Goal: Transaction & Acquisition: Purchase product/service

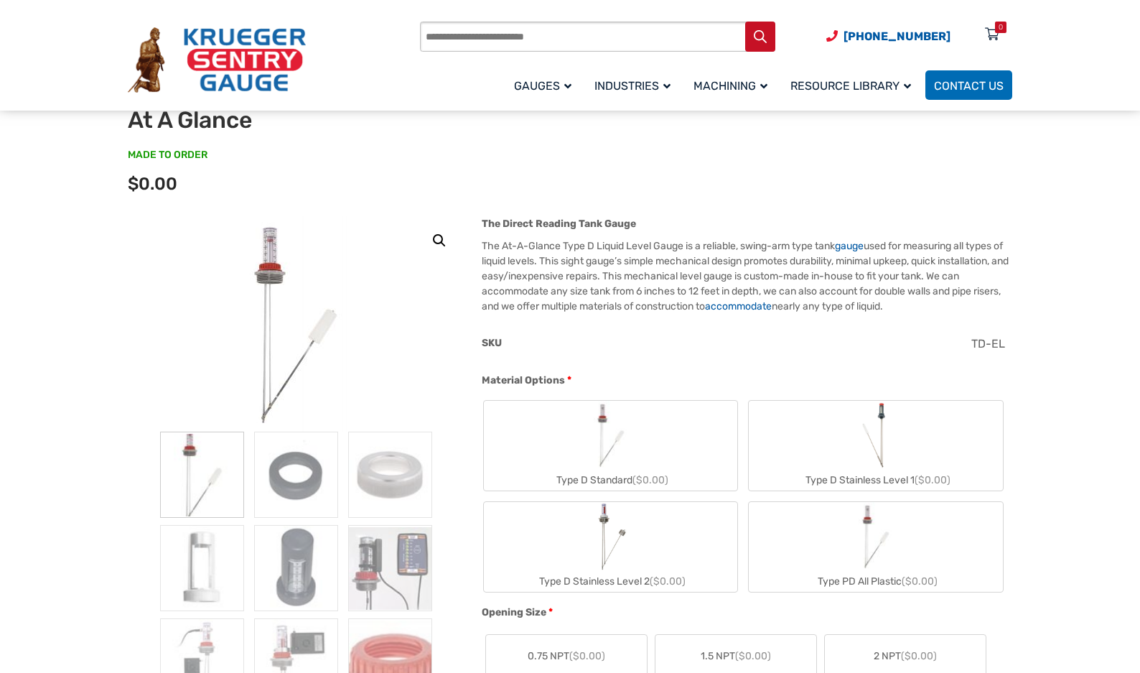
scroll to position [287, 0]
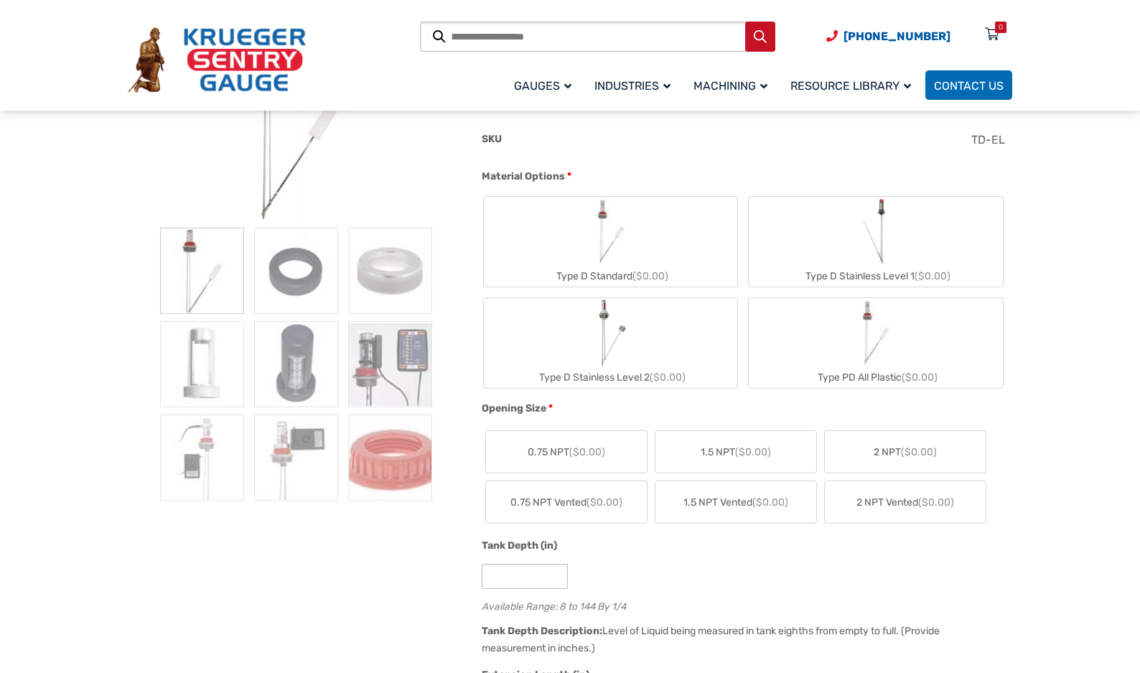
click at [582, 239] on img "Type D Standard" at bounding box center [610, 231] width 69 height 69
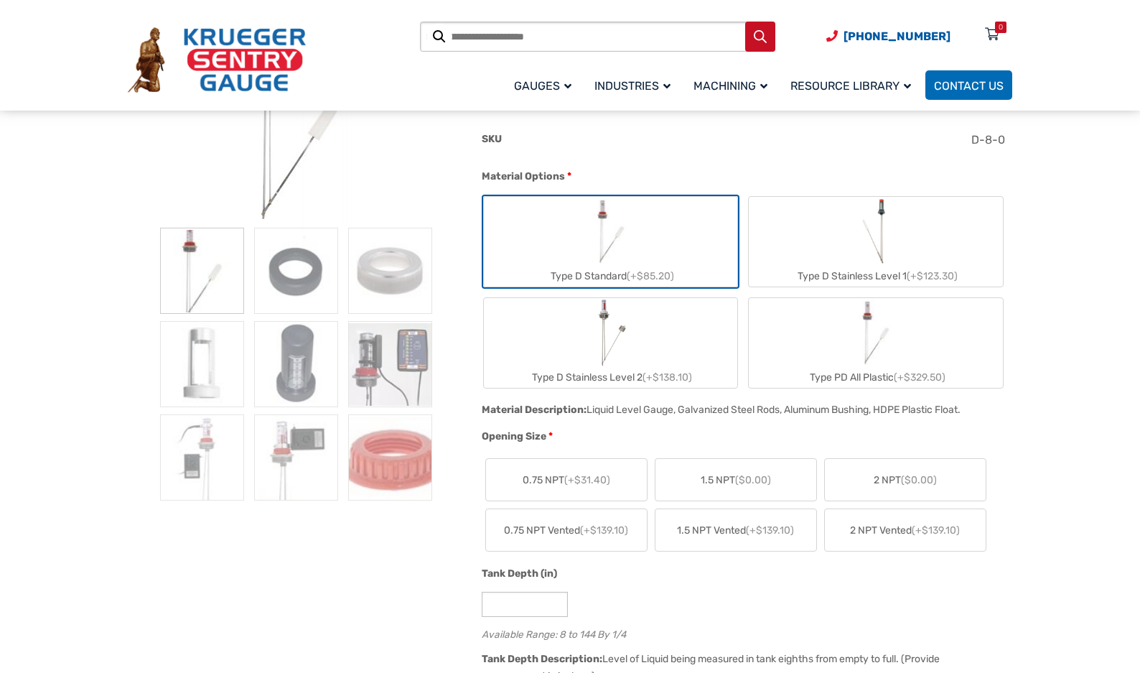
scroll to position [431, 0]
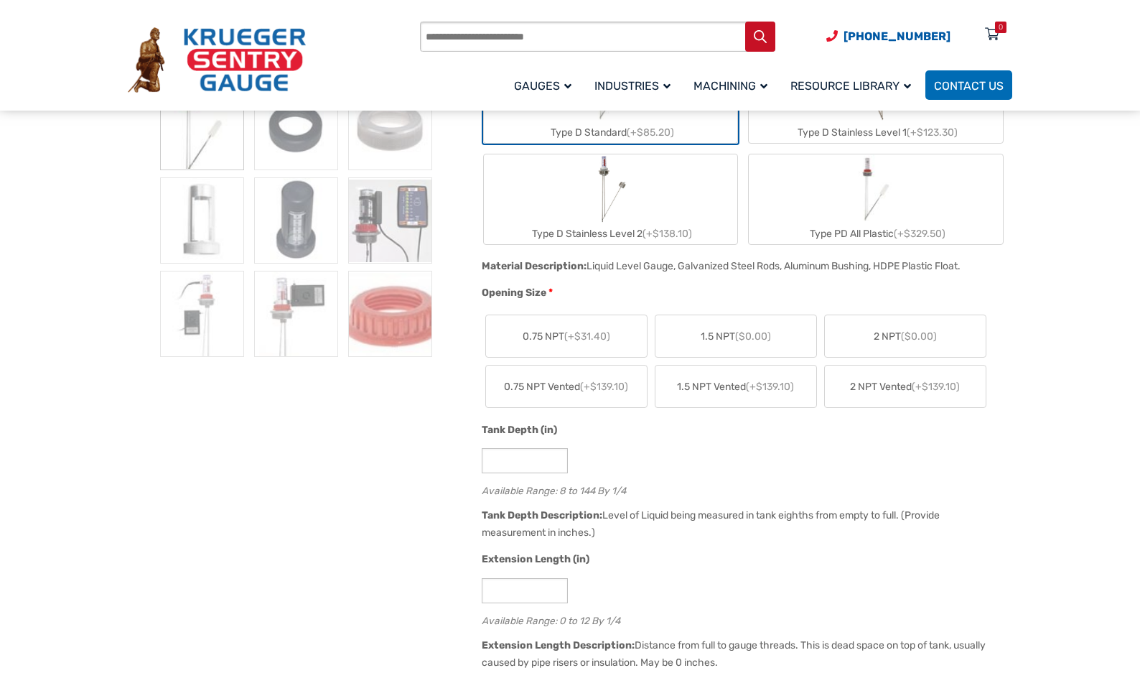
click at [790, 333] on label "1.5 NPT ($0.00)" at bounding box center [735, 336] width 161 height 42
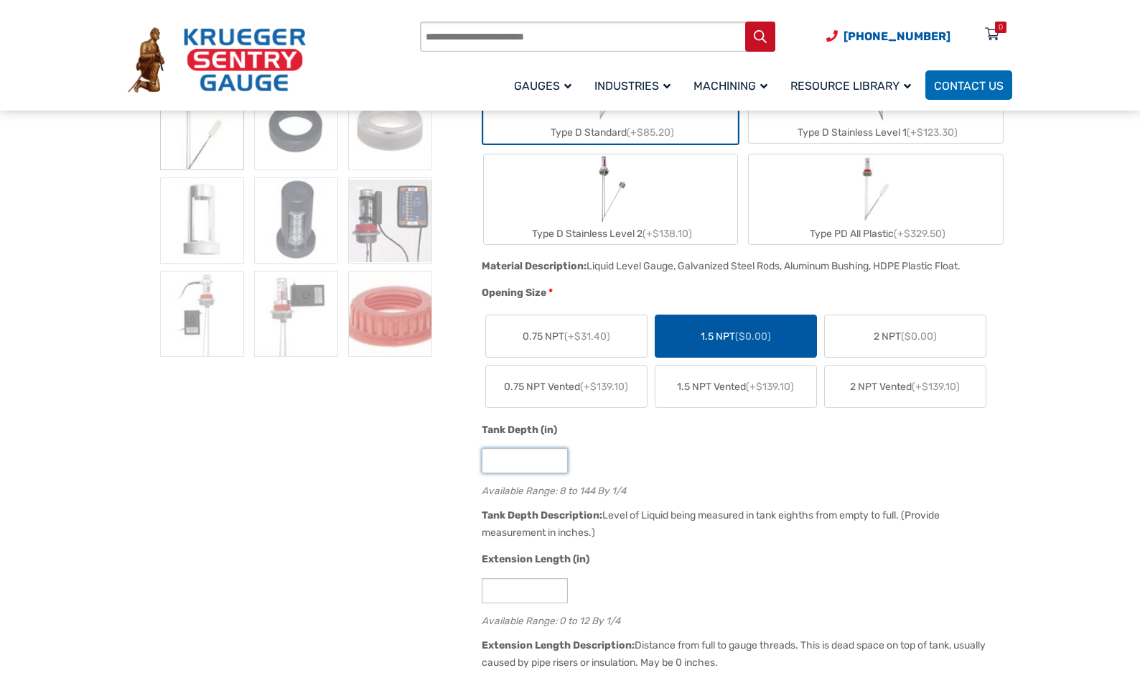
click at [516, 464] on input "*" at bounding box center [525, 460] width 86 height 25
drag, startPoint x: 529, startPoint y: 459, endPoint x: 442, endPoint y: 460, distance: 86.9
type input "**"
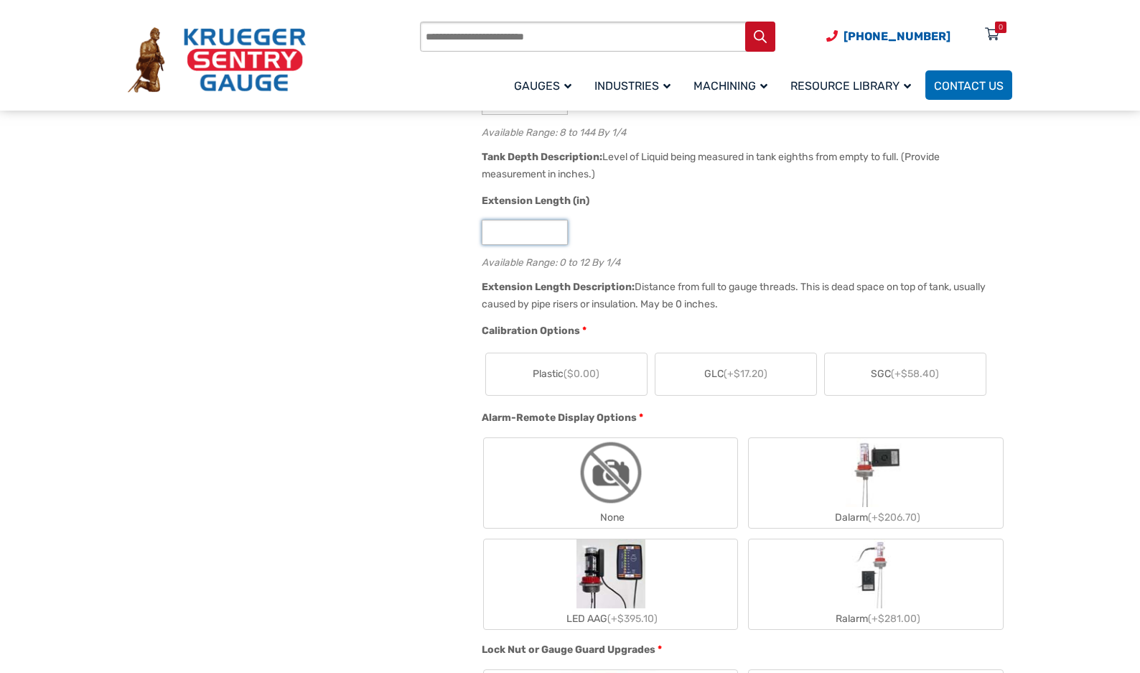
scroll to position [790, 0]
click at [606, 372] on label "Plastic ($0.00)" at bounding box center [566, 373] width 161 height 42
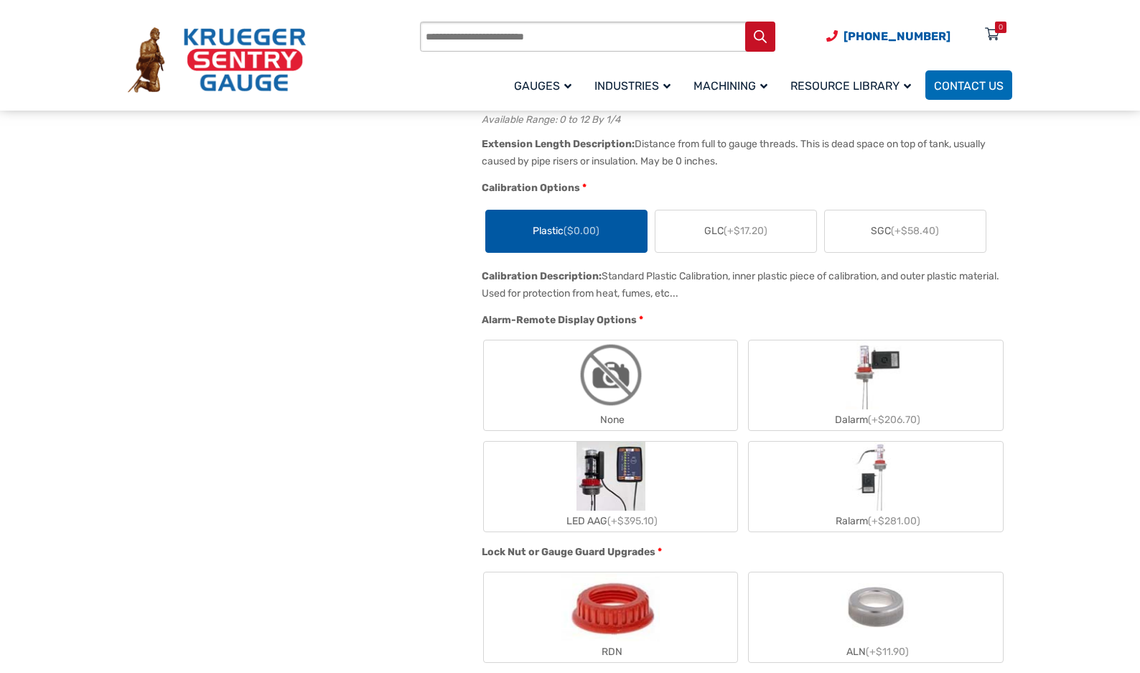
scroll to position [933, 0]
click at [677, 376] on label "None" at bounding box center [611, 384] width 254 height 90
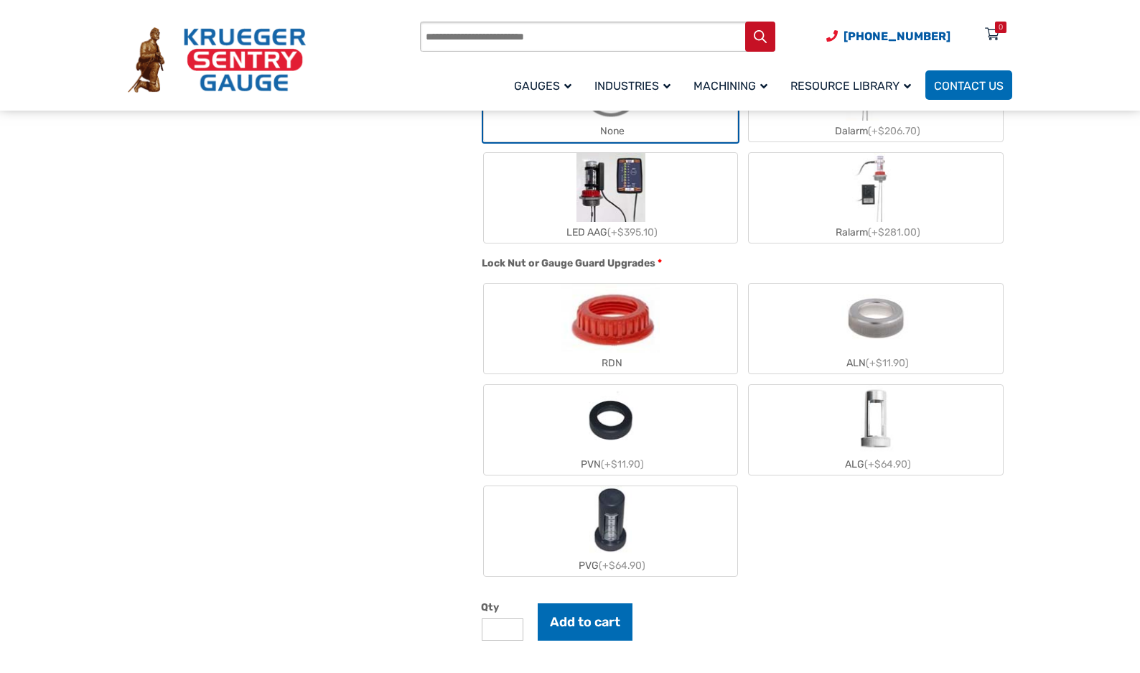
scroll to position [1364, 0]
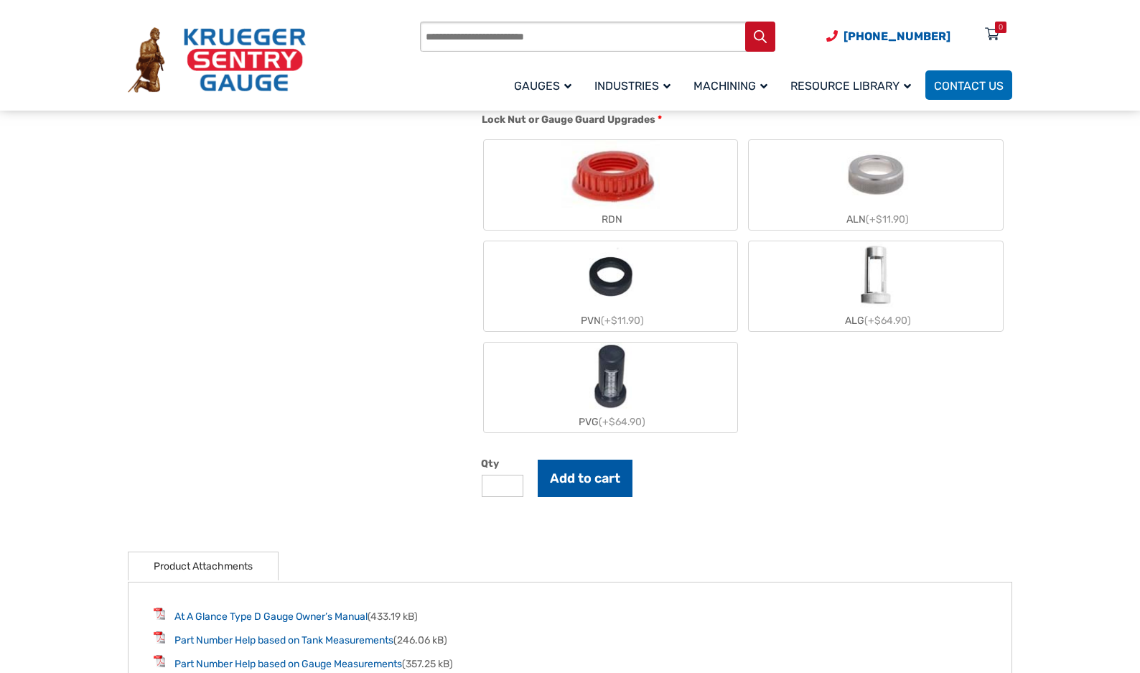
click at [589, 480] on button "Add to cart" at bounding box center [585, 477] width 95 height 37
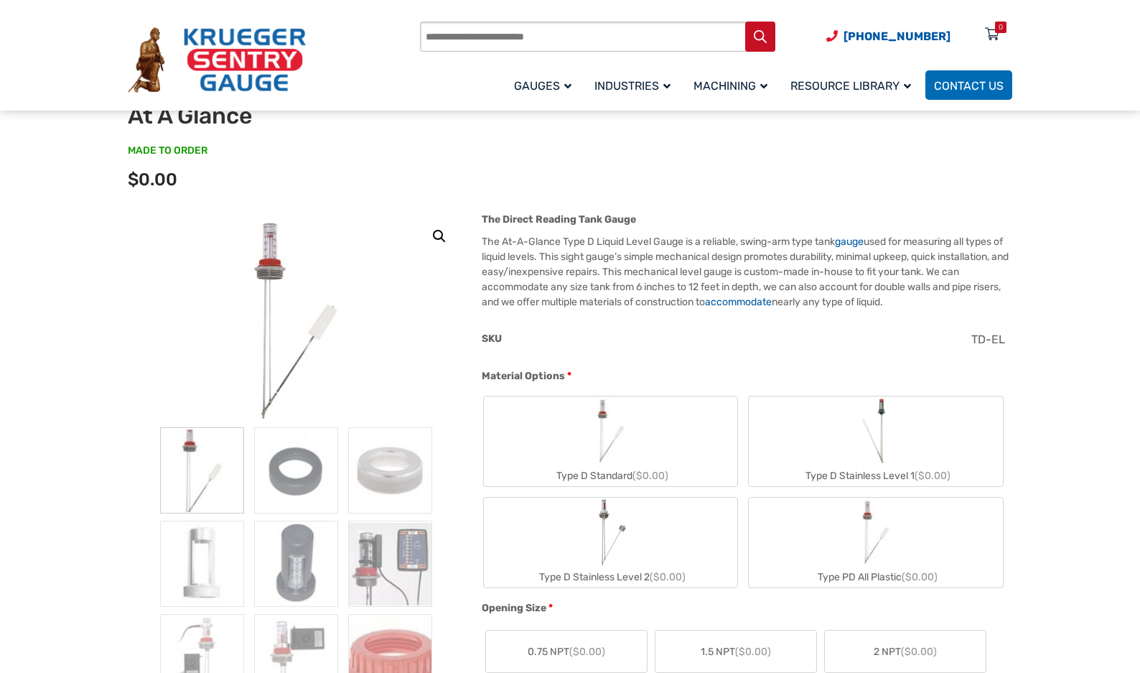
scroll to position [215, 0]
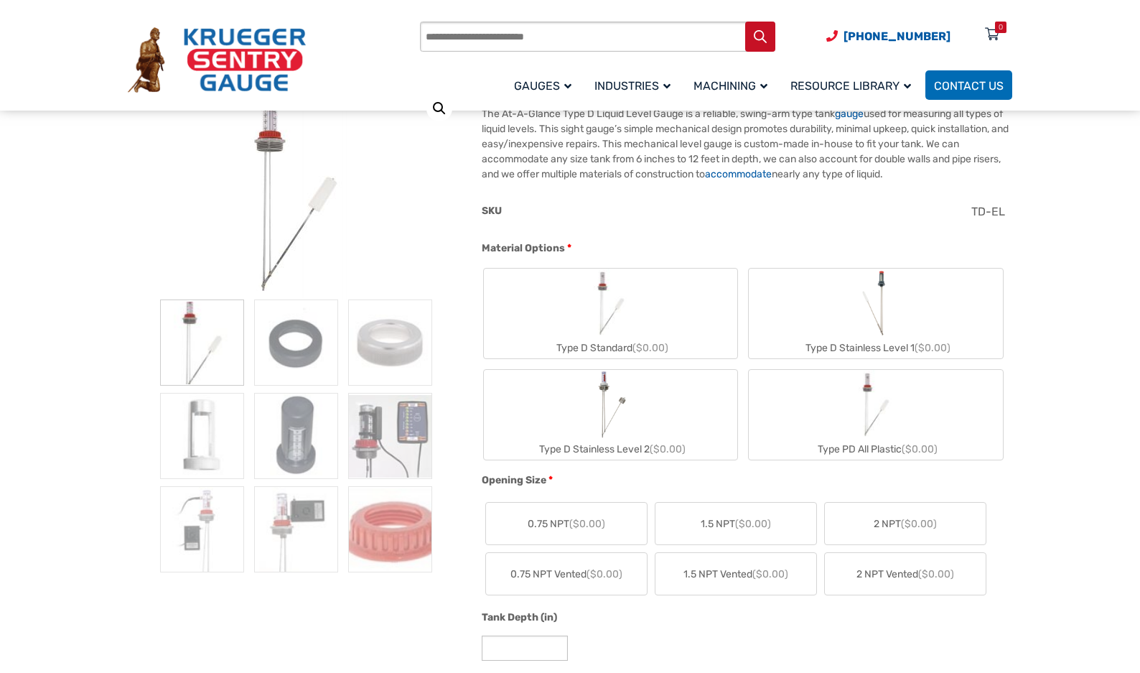
click at [671, 308] on label "Type D Standard ($0.00)" at bounding box center [611, 313] width 254 height 90
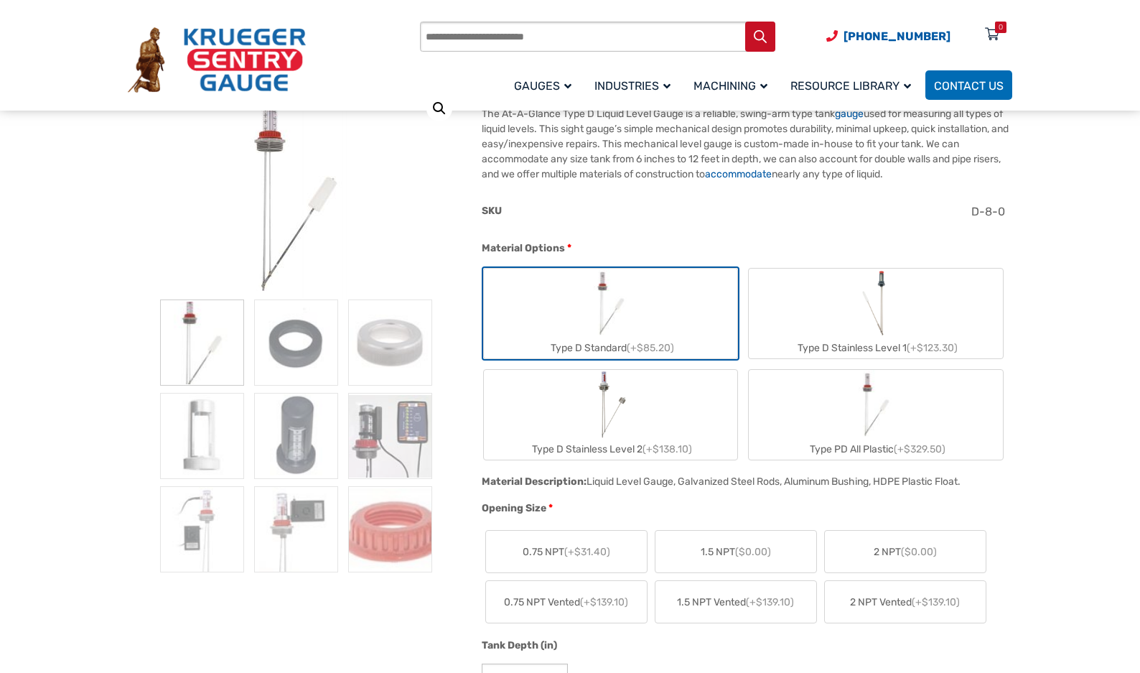
click at [745, 547] on span "($0.00)" at bounding box center [753, 552] width 36 height 12
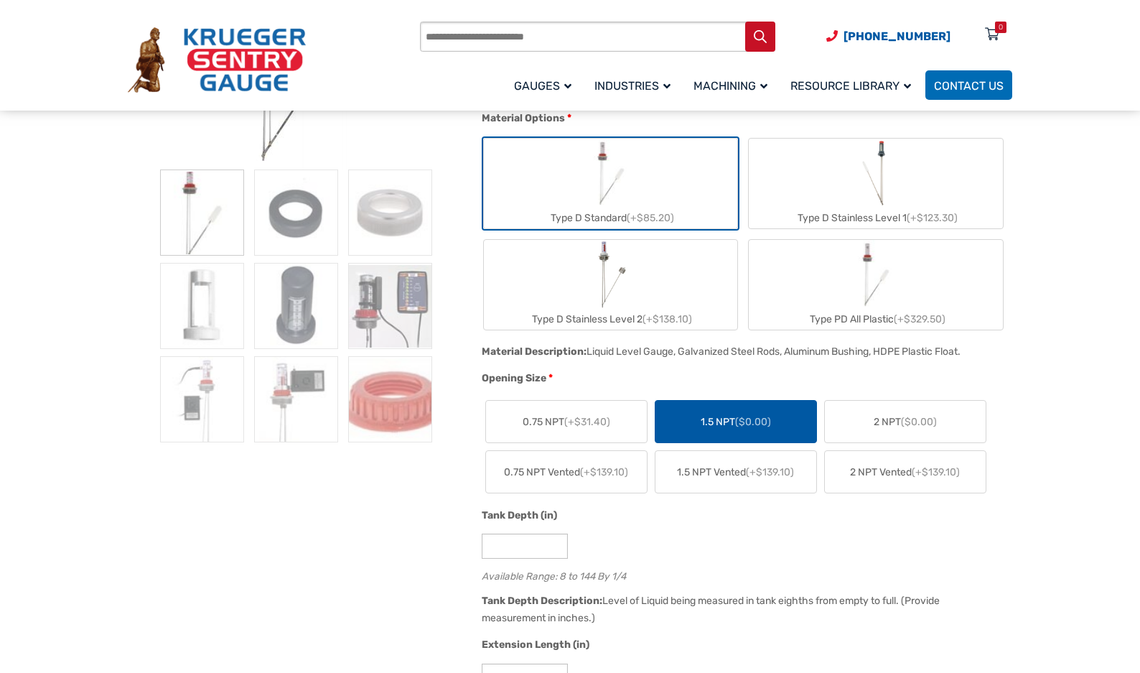
scroll to position [502, 0]
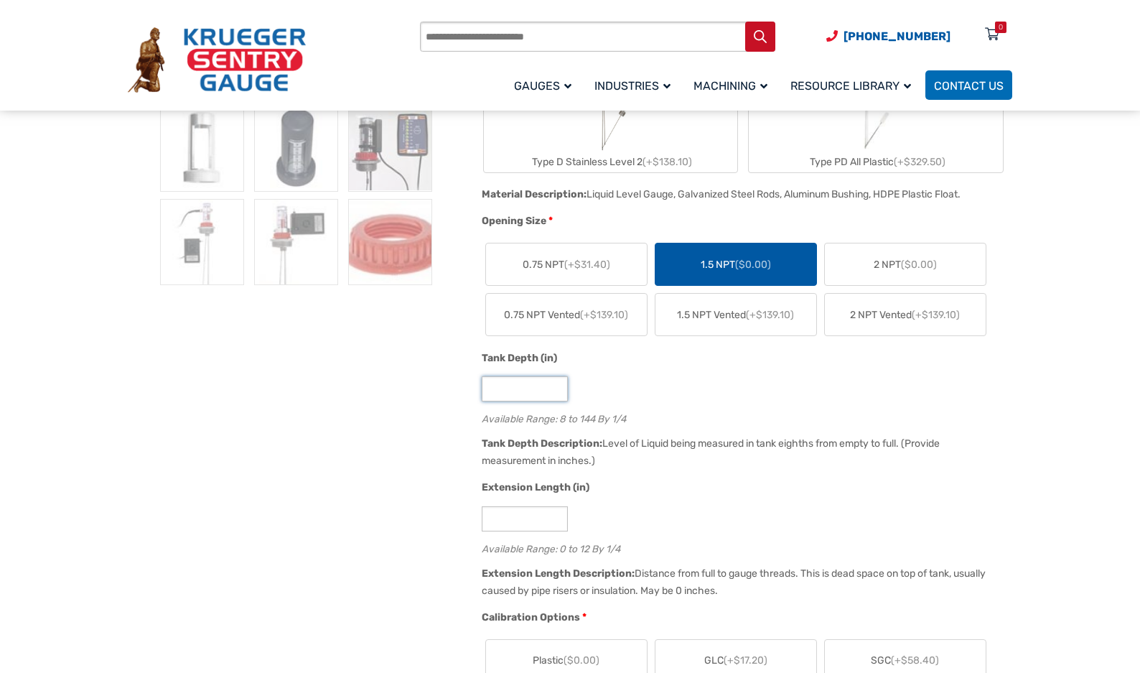
click at [536, 391] on input "*" at bounding box center [525, 388] width 86 height 25
drag, startPoint x: 533, startPoint y: 390, endPoint x: 362, endPoint y: 390, distance: 170.8
type input "**"
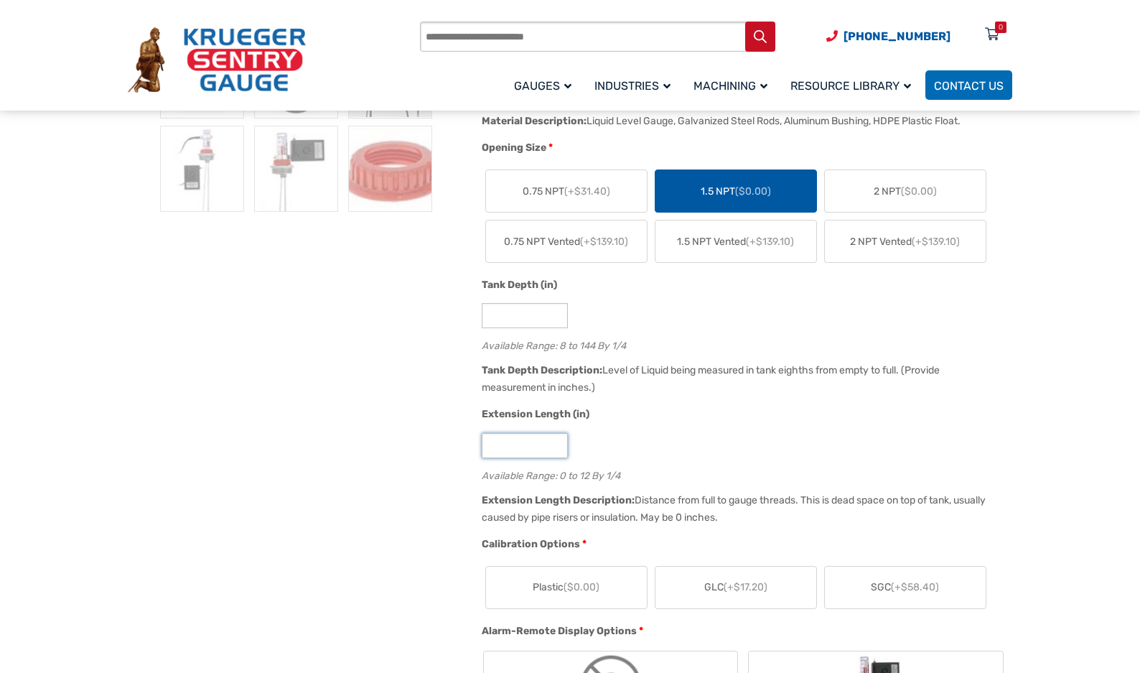
scroll to position [790, 0]
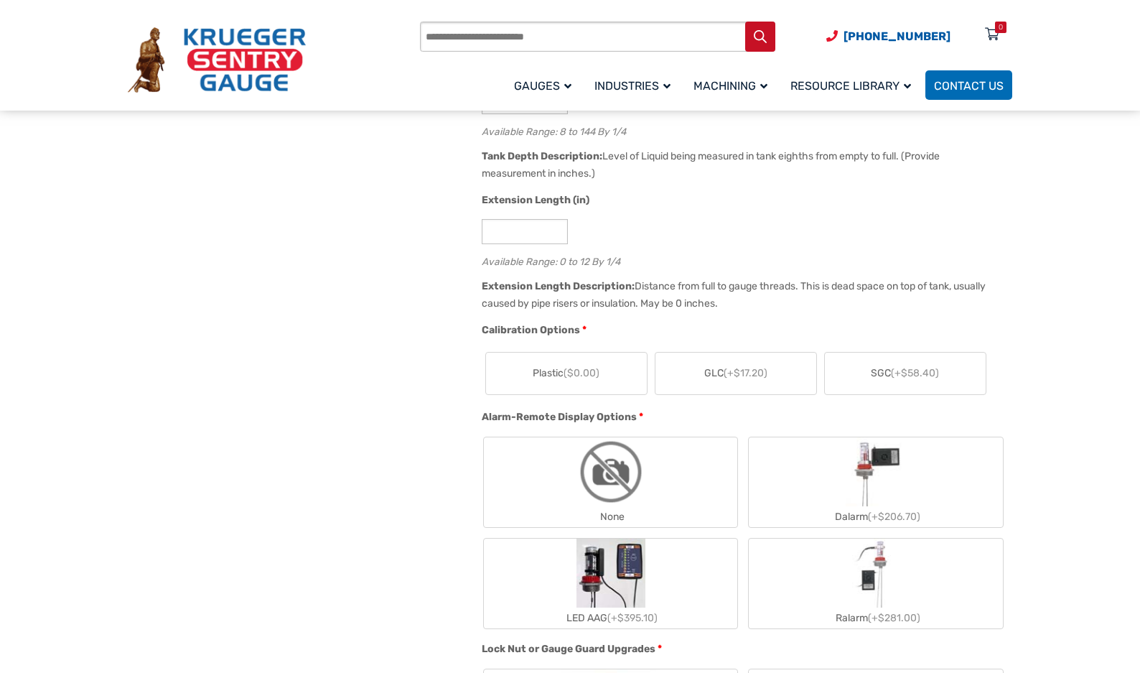
click at [566, 380] on span "Plastic ($0.00)" at bounding box center [566, 372] width 67 height 15
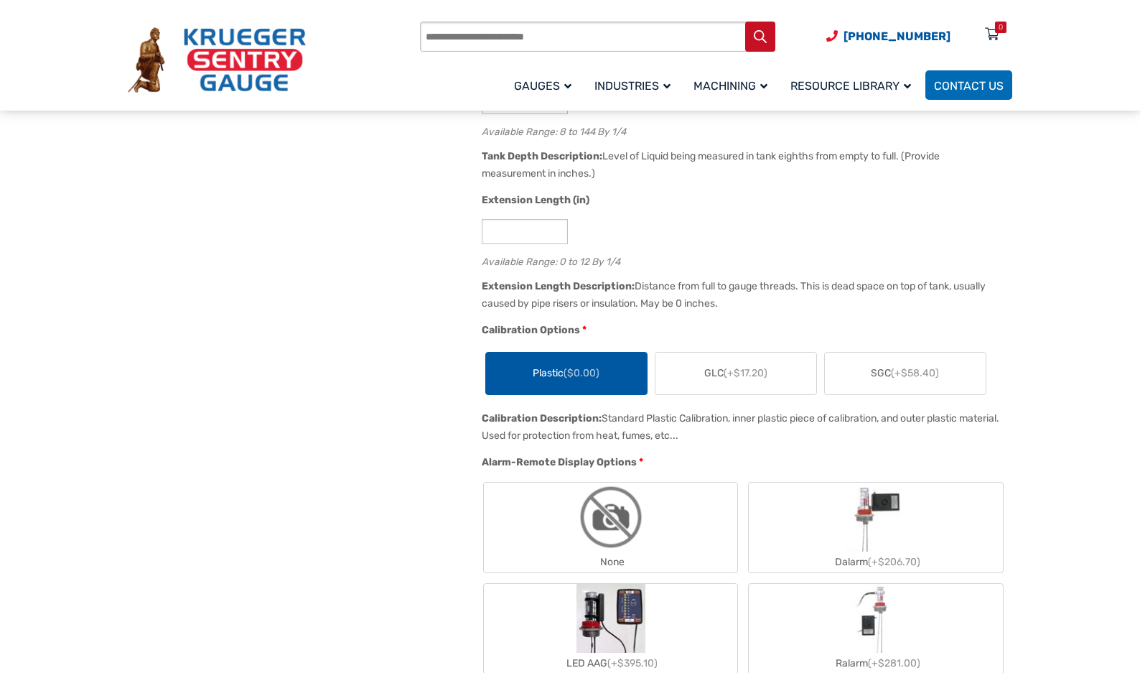
click at [674, 513] on label "None" at bounding box center [611, 527] width 254 height 90
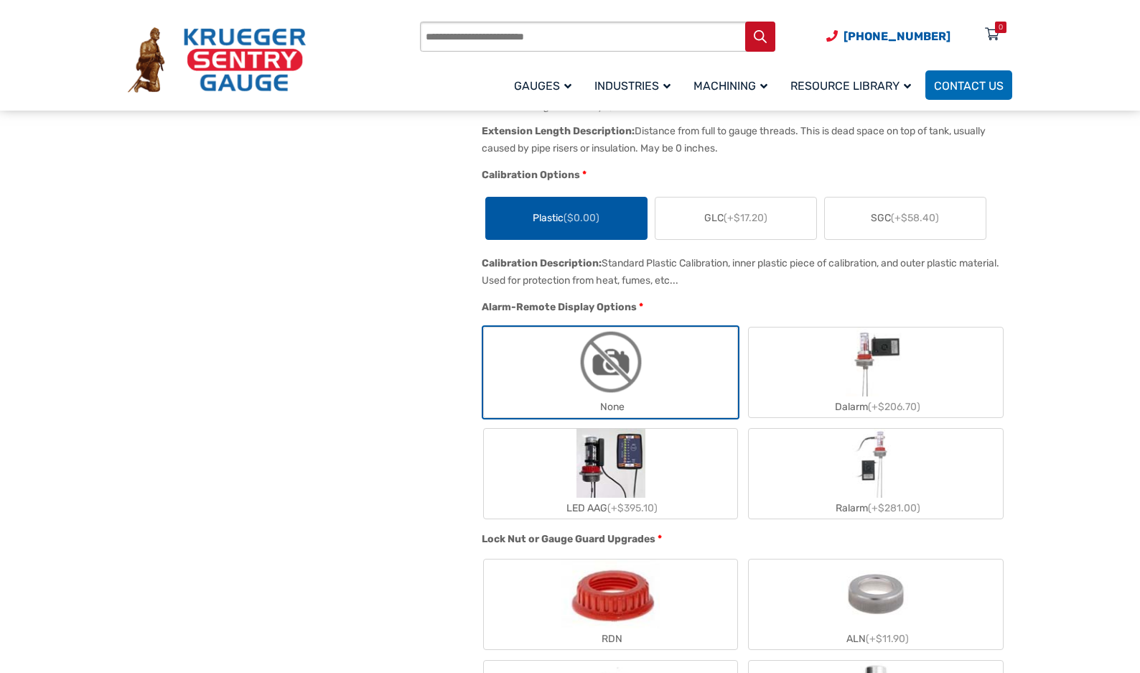
scroll to position [1220, 0]
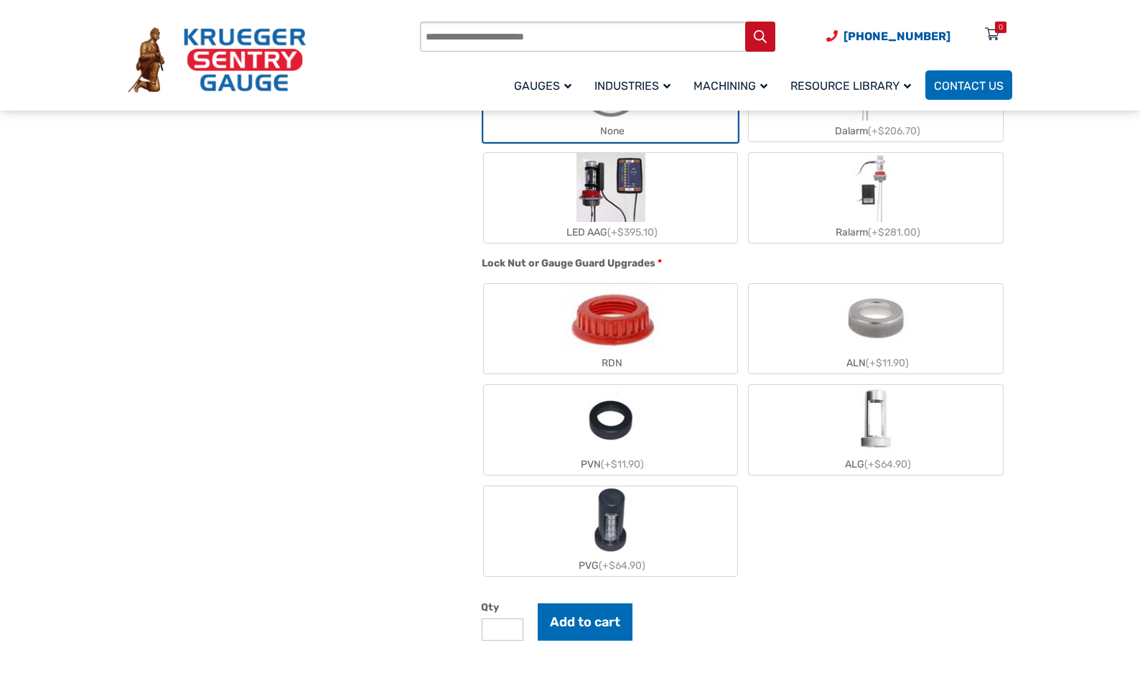
click at [654, 343] on img "RDN" at bounding box center [610, 318] width 98 height 69
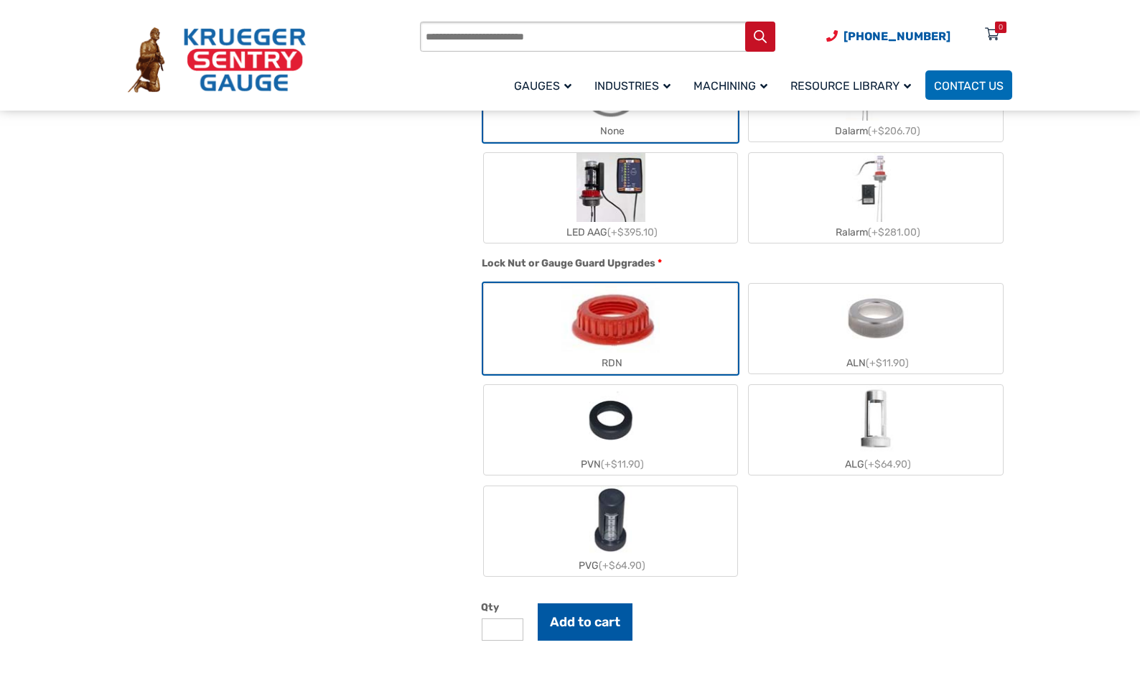
click at [614, 635] on button "Add to cart" at bounding box center [585, 621] width 95 height 37
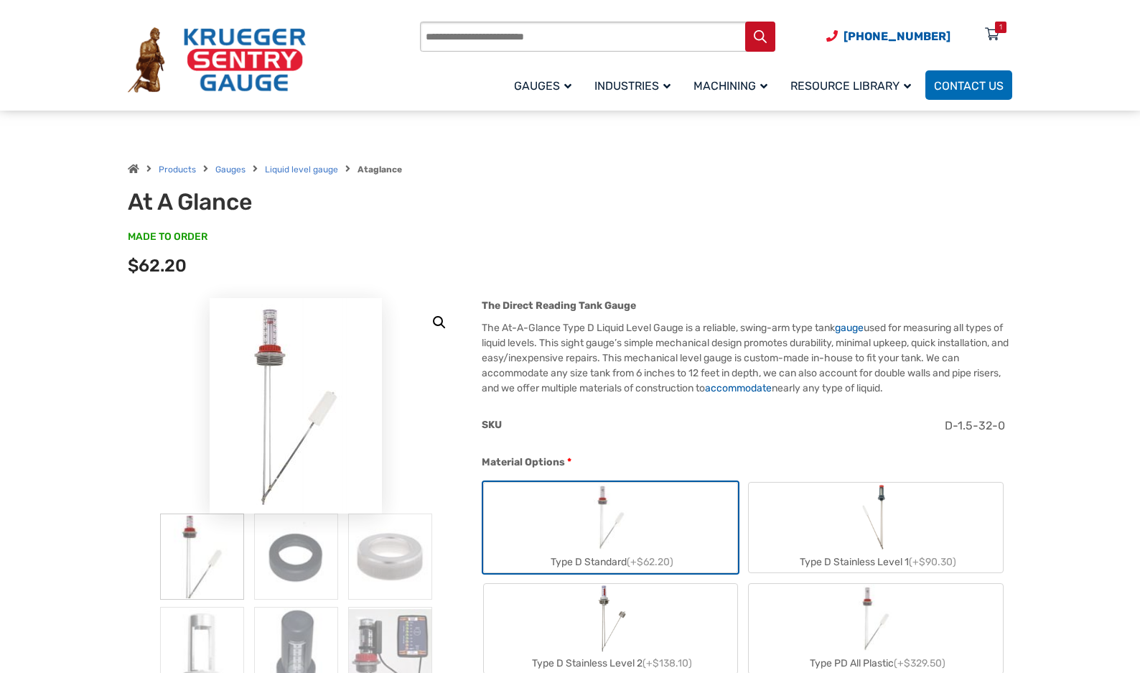
scroll to position [0, 0]
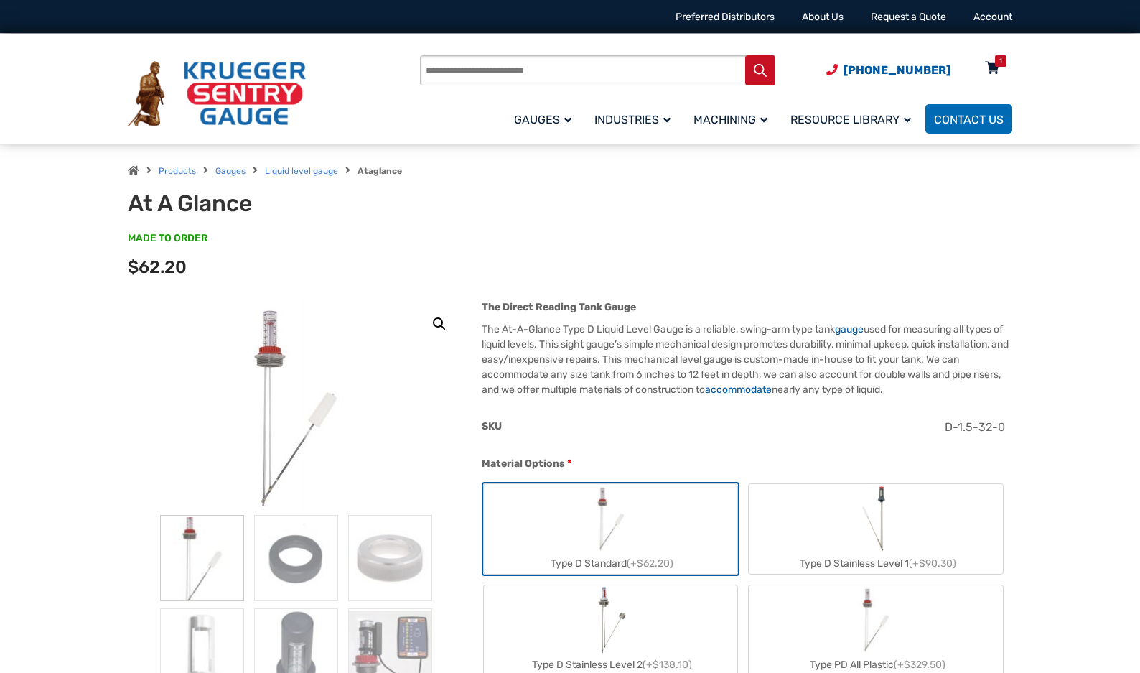
click at [996, 65] on div "1" at bounding box center [1000, 60] width 11 height 11
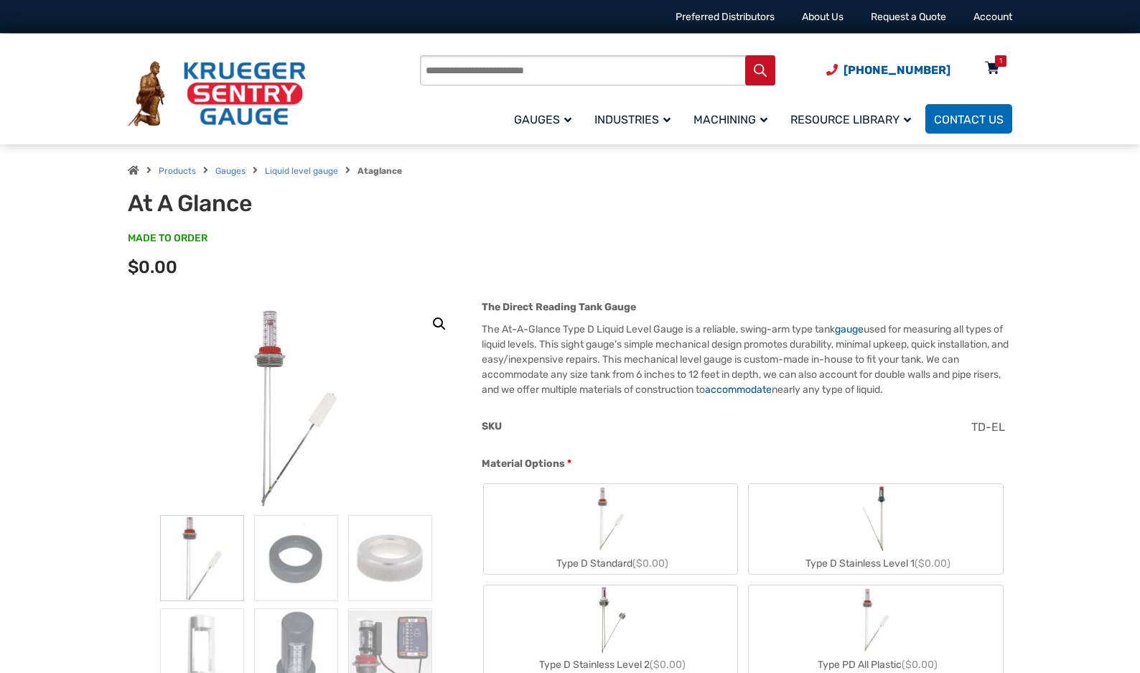
click at [989, 76] on icon at bounding box center [992, 68] width 14 height 23
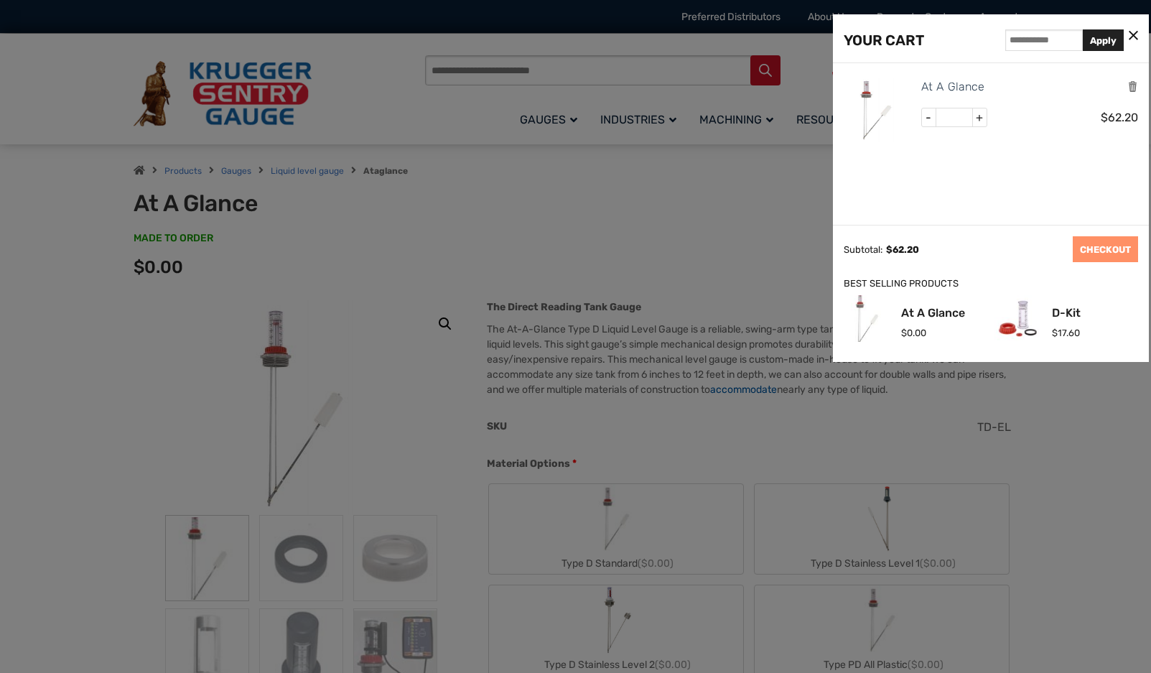
click at [556, 260] on div at bounding box center [575, 336] width 1151 height 673
